Goal: Information Seeking & Learning: Learn about a topic

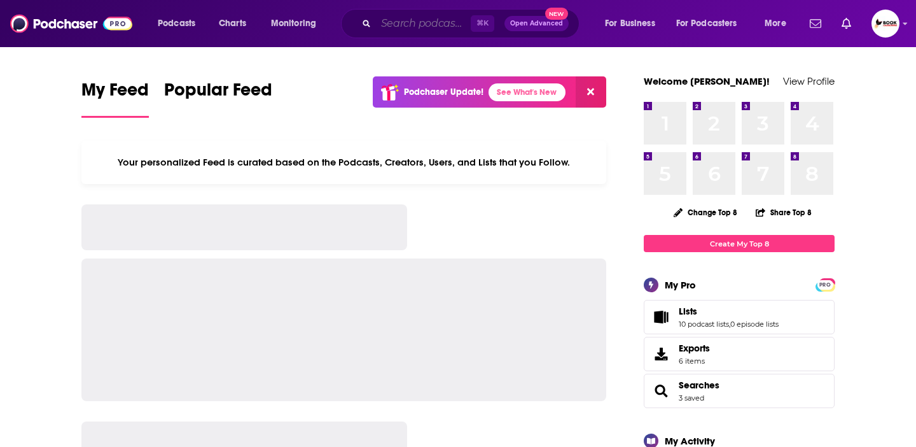
click at [402, 25] on input "Search podcasts, credits, & more..." at bounding box center [423, 23] width 95 height 20
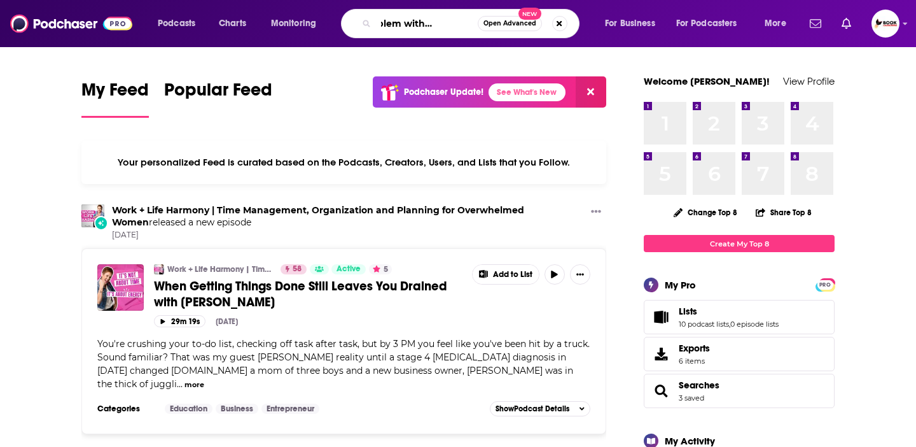
scroll to position [0, 46]
type input "the problem with [PERSON_NAME]"
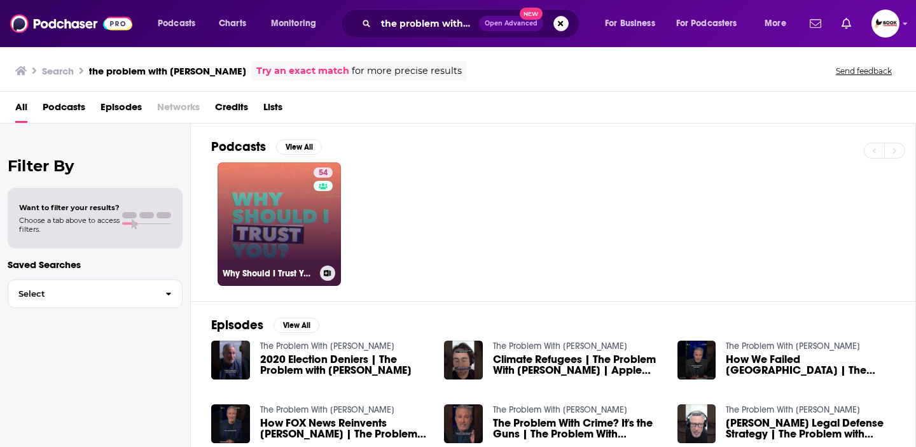
click at [265, 216] on link "54 Why Should I Trust You?" at bounding box center [279, 223] width 123 height 123
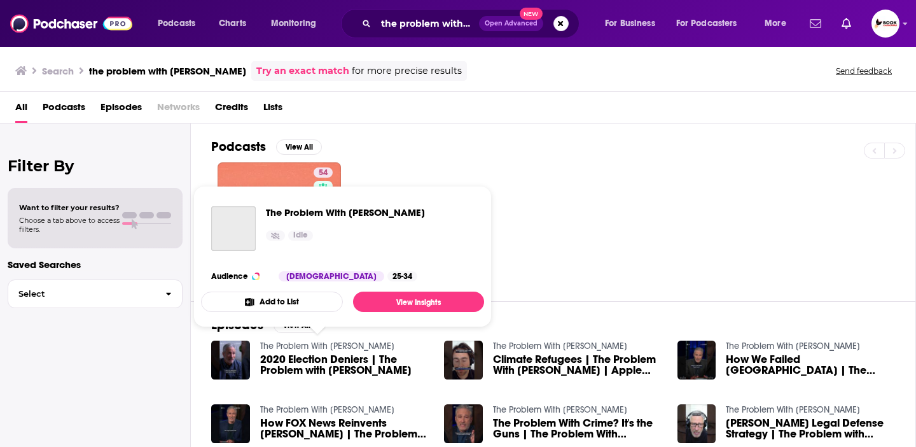
click at [329, 347] on link "The Problem With Jon Stewart" at bounding box center [327, 345] width 134 height 11
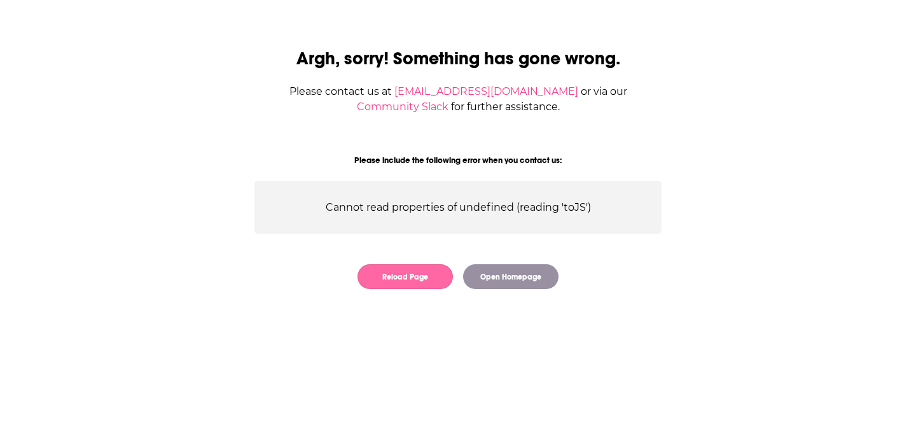
click at [429, 286] on button "Reload Page" at bounding box center [405, 276] width 95 height 25
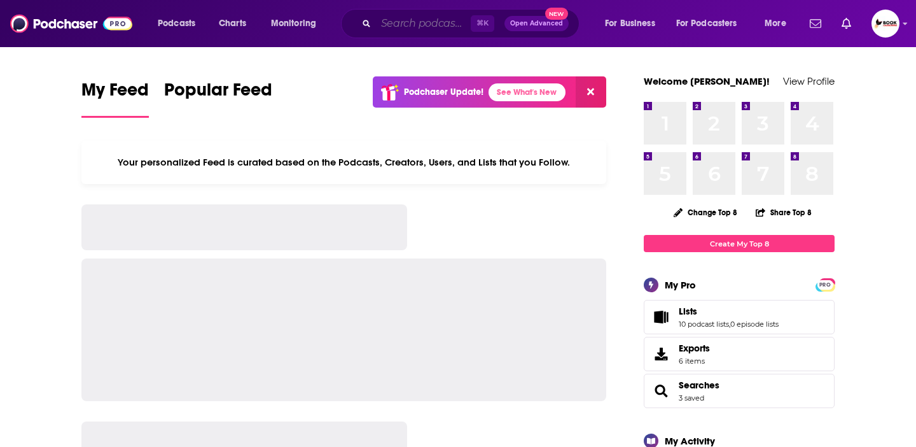
click at [433, 18] on input "Search podcasts, credits, & more..." at bounding box center [423, 23] width 95 height 20
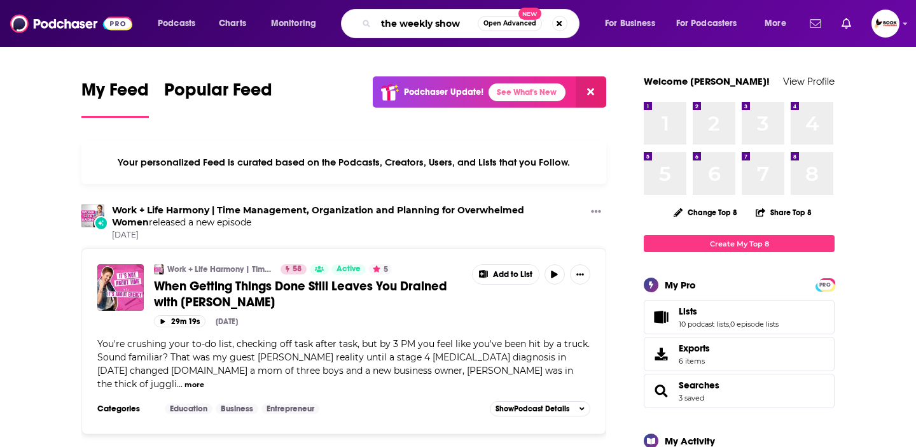
type input "the weekly show"
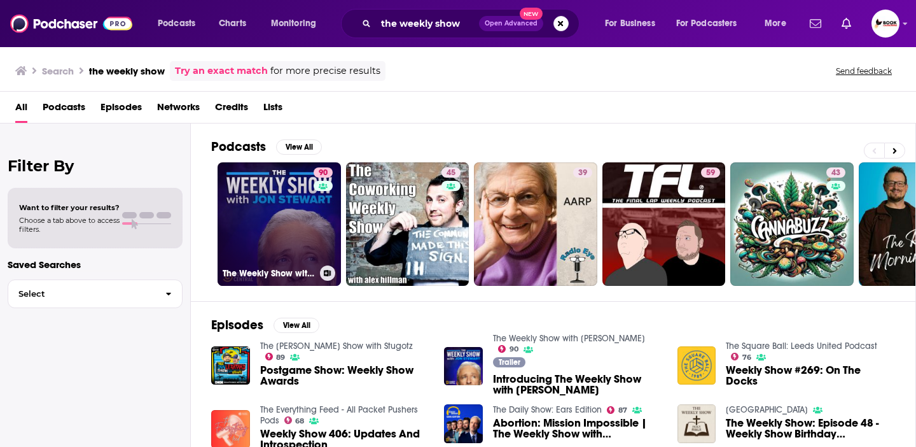
click at [240, 226] on link "90 The Weekly Show with [PERSON_NAME]" at bounding box center [279, 223] width 123 height 123
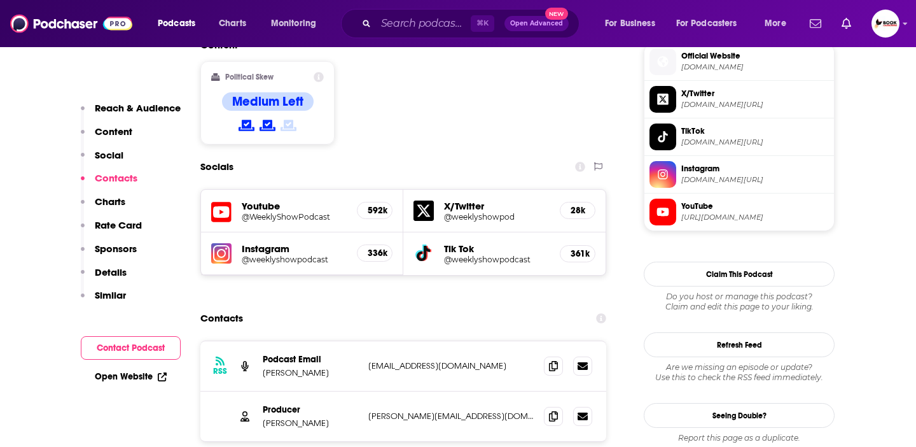
scroll to position [1043, 0]
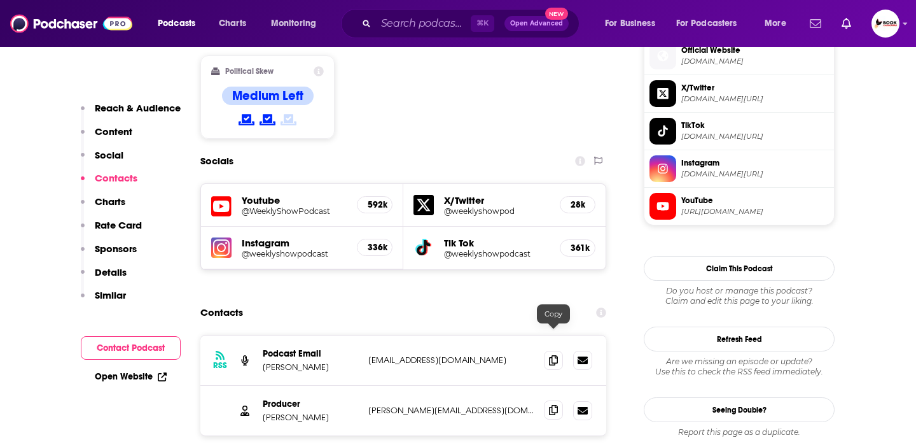
click at [552, 405] on icon at bounding box center [553, 410] width 9 height 10
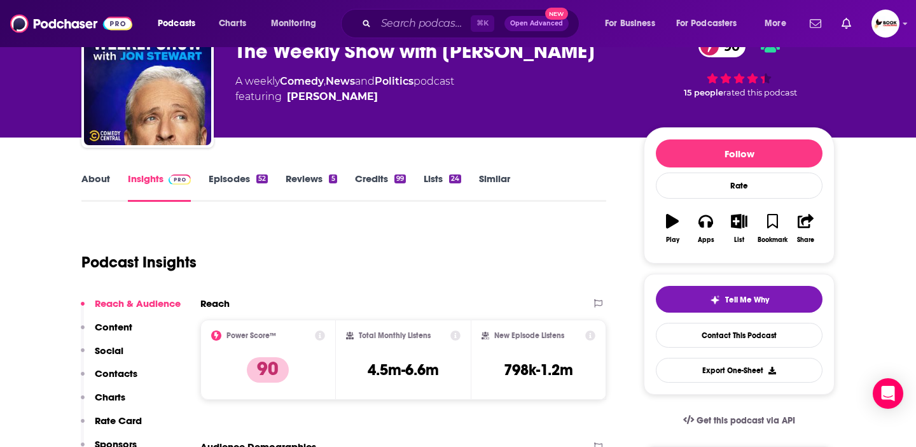
scroll to position [0, 0]
